Goal: Information Seeking & Learning: Learn about a topic

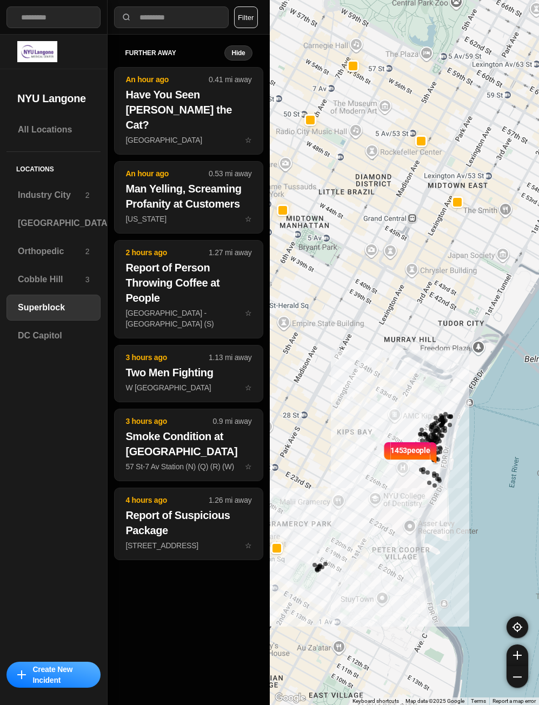
select select "*"
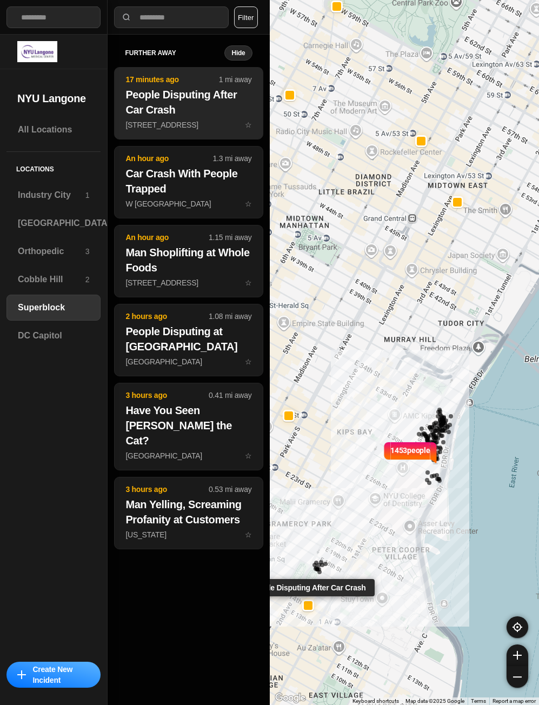
click at [174, 115] on h2 "People Disputing After Car Crash" at bounding box center [189, 102] width 126 height 30
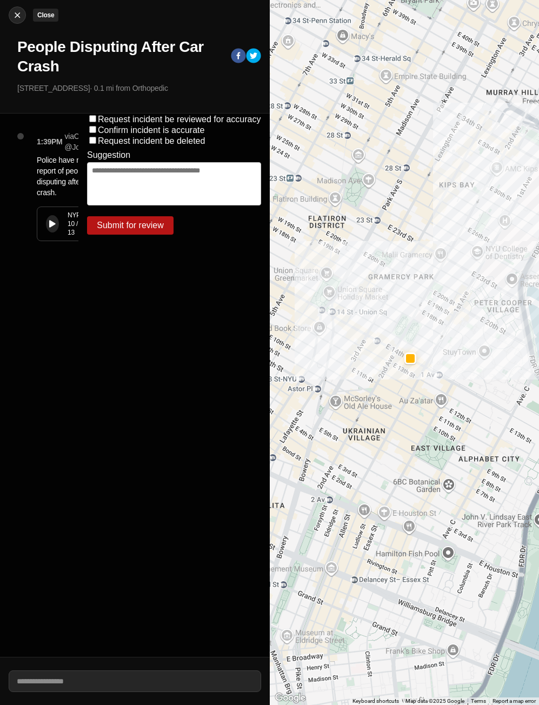
click at [16, 18] on img at bounding box center [17, 15] width 11 height 11
select select "*"
